Goal: Task Accomplishment & Management: Manage account settings

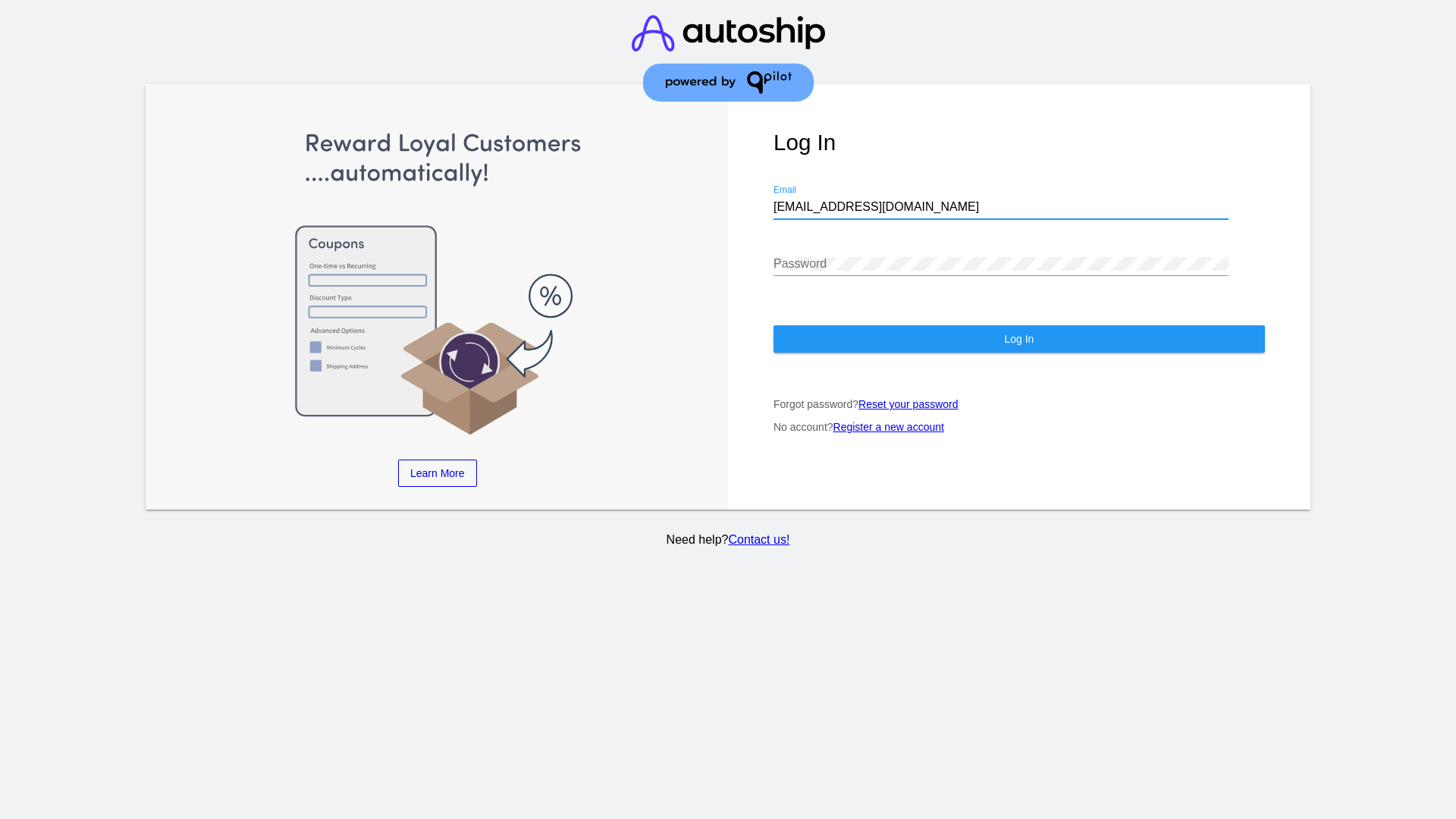
type input "[EMAIL_ADDRESS][DOMAIN_NAME]"
click at [1019, 339] on span "Log In" at bounding box center [1019, 339] width 30 height 12
